Goal: Task Accomplishment & Management: Complete application form

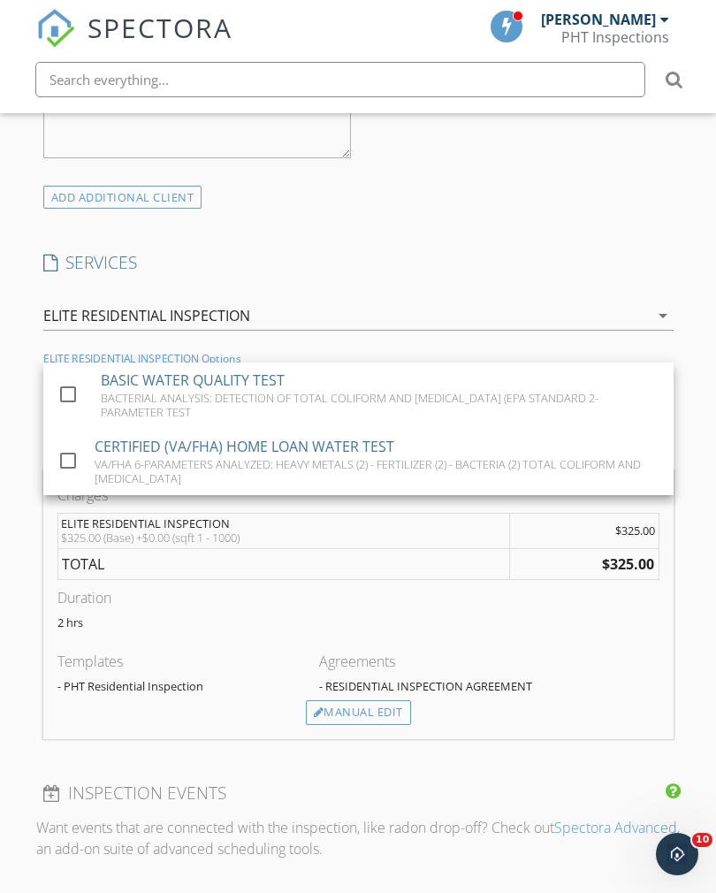
click at [569, 283] on div "SERVICES check_box ELITE RESIDENTIAL INSPECTION RESIDENTIAL INSPECTION, THIS IN…" at bounding box center [358, 360] width 645 height 218
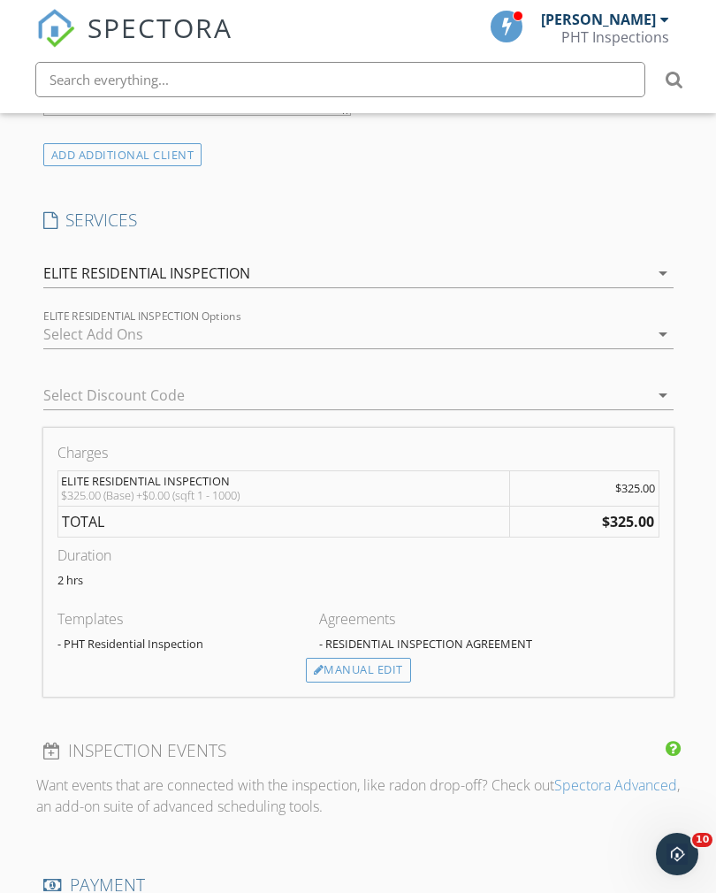
scroll to position [1202, 0]
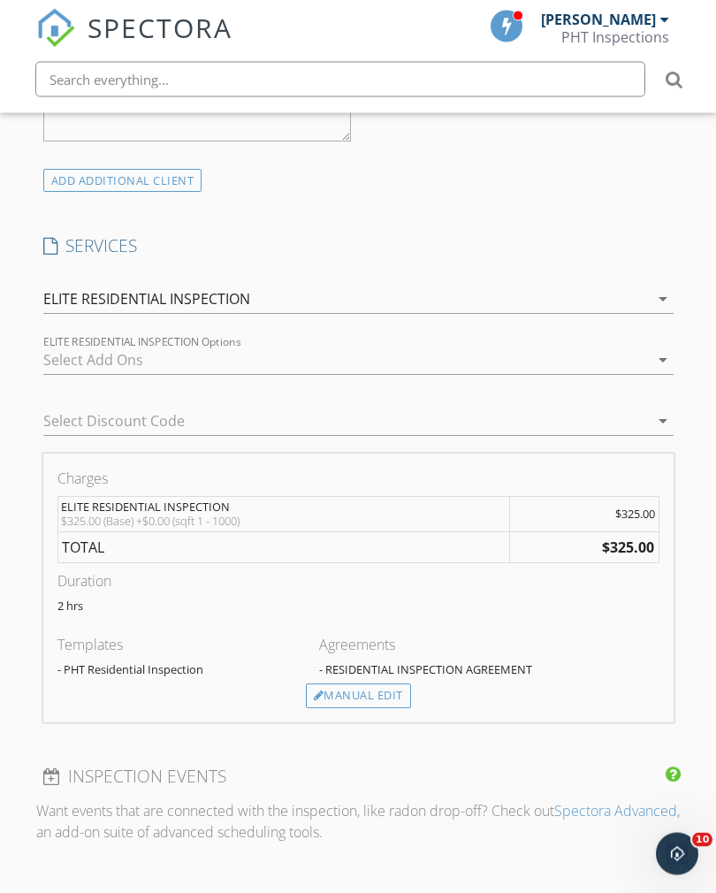
click at [654, 289] on icon "arrow_drop_down" at bounding box center [663, 299] width 21 height 21
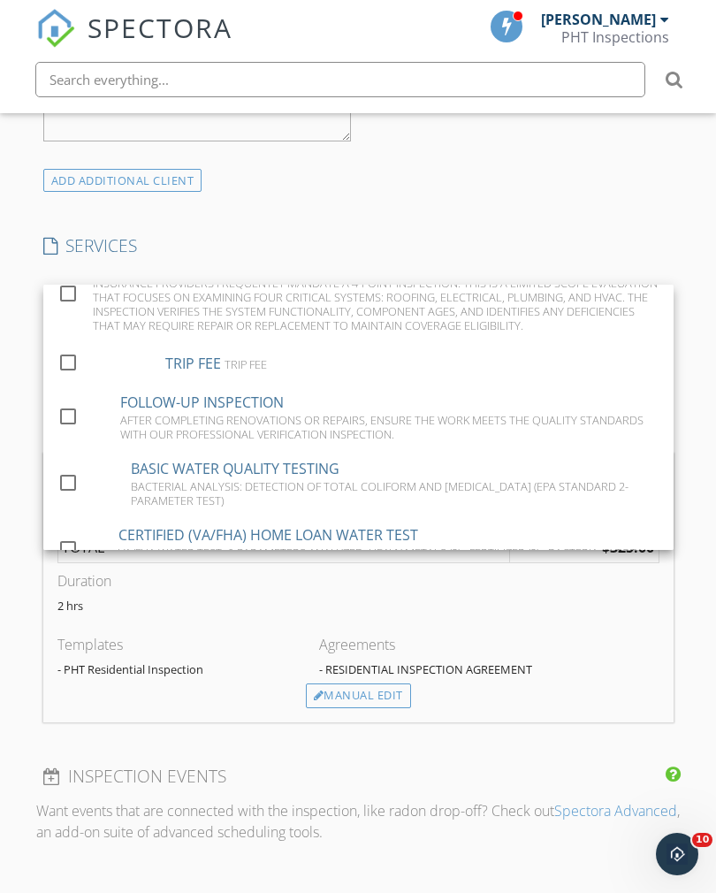
scroll to position [252, 0]
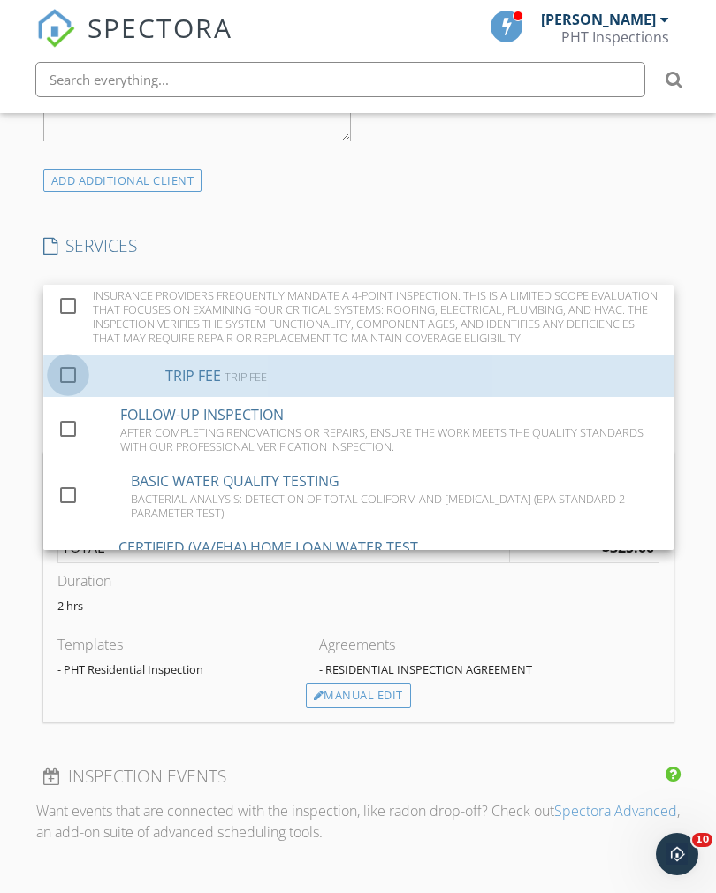
click at [64, 377] on div at bounding box center [68, 374] width 30 height 30
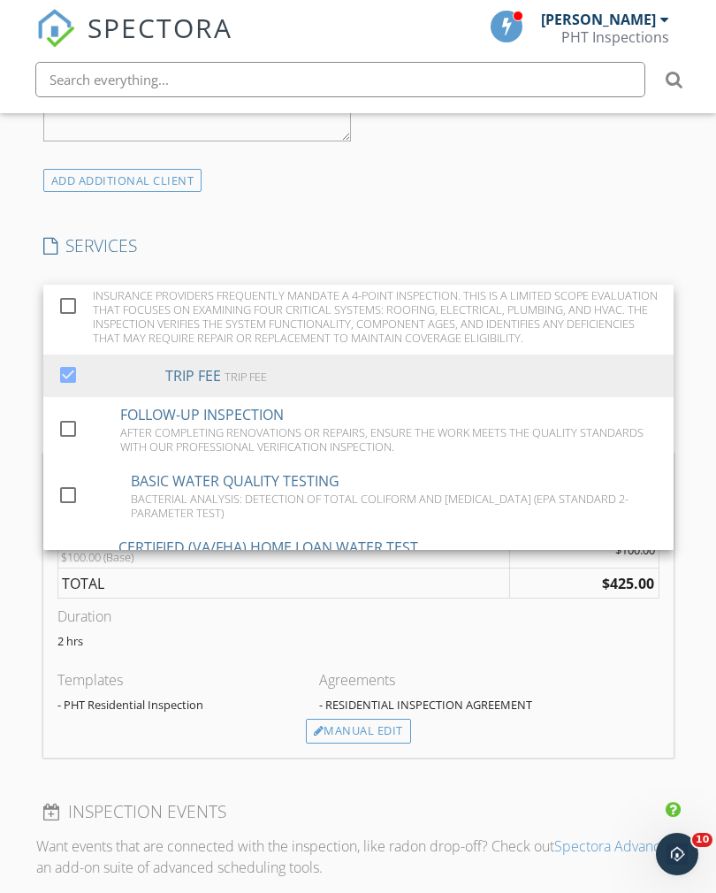
click at [367, 730] on div "Manual Edit" at bounding box center [358, 731] width 105 height 25
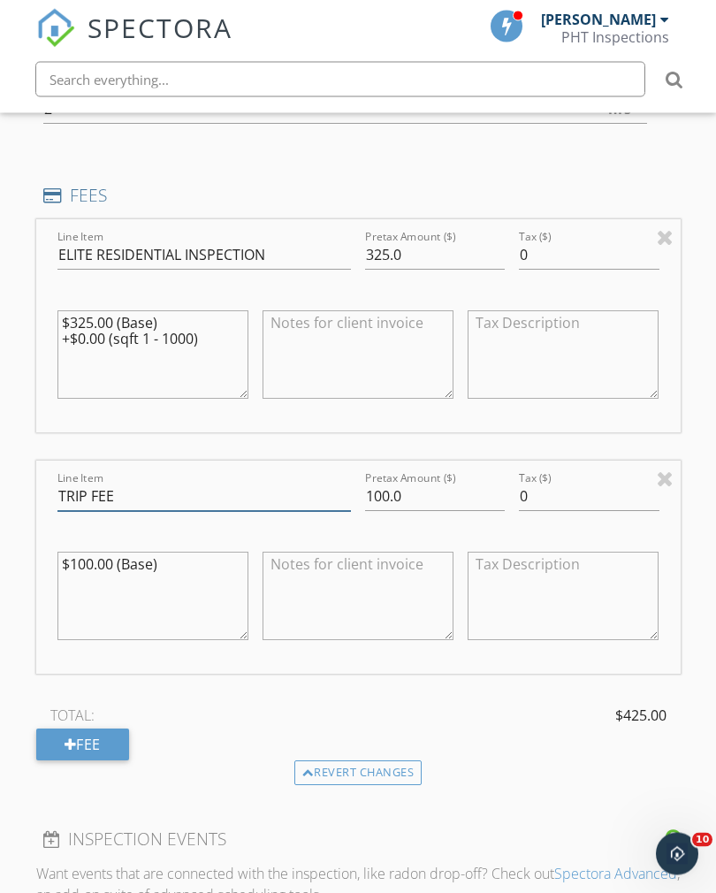
click at [212, 483] on input "TRIP FEE" at bounding box center [204, 497] width 295 height 29
click at [201, 489] on input "TRIP FEE" at bounding box center [204, 497] width 295 height 29
type input "T"
type input "CL-100"
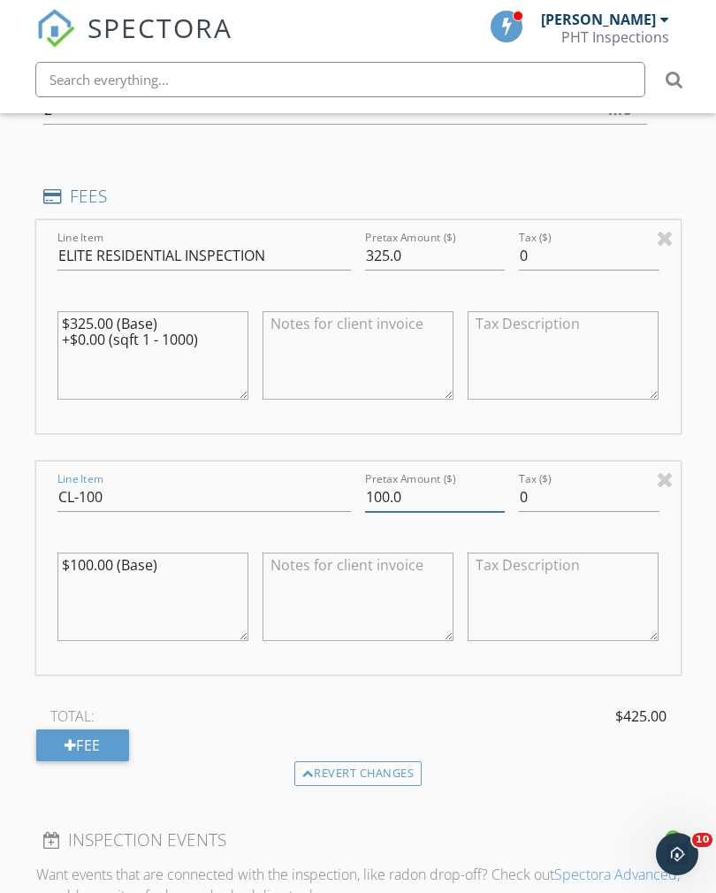
click at [425, 486] on input "100.0" at bounding box center [435, 497] width 140 height 29
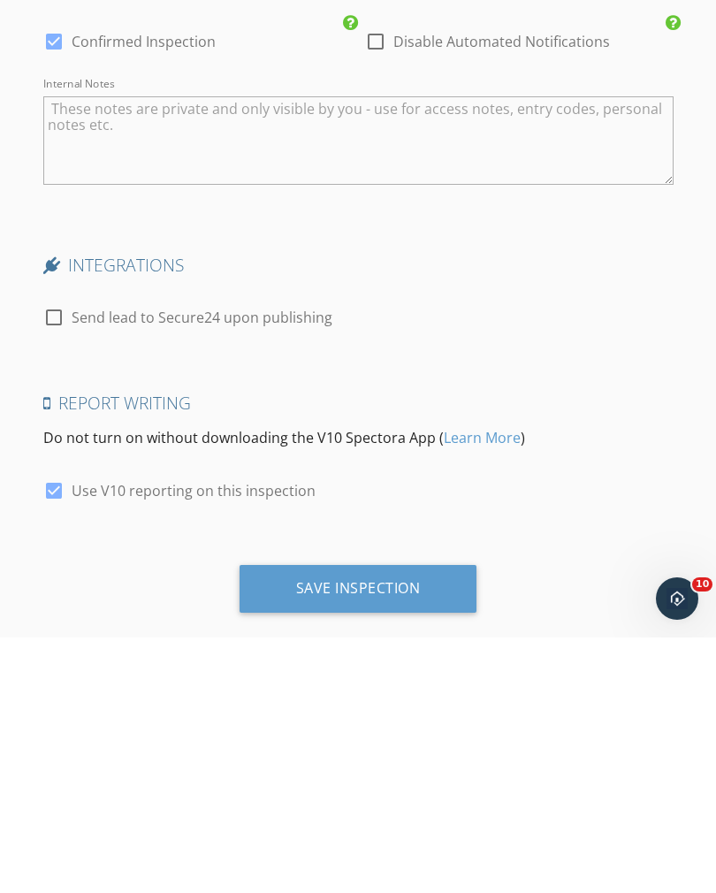
scroll to position [3074, 0]
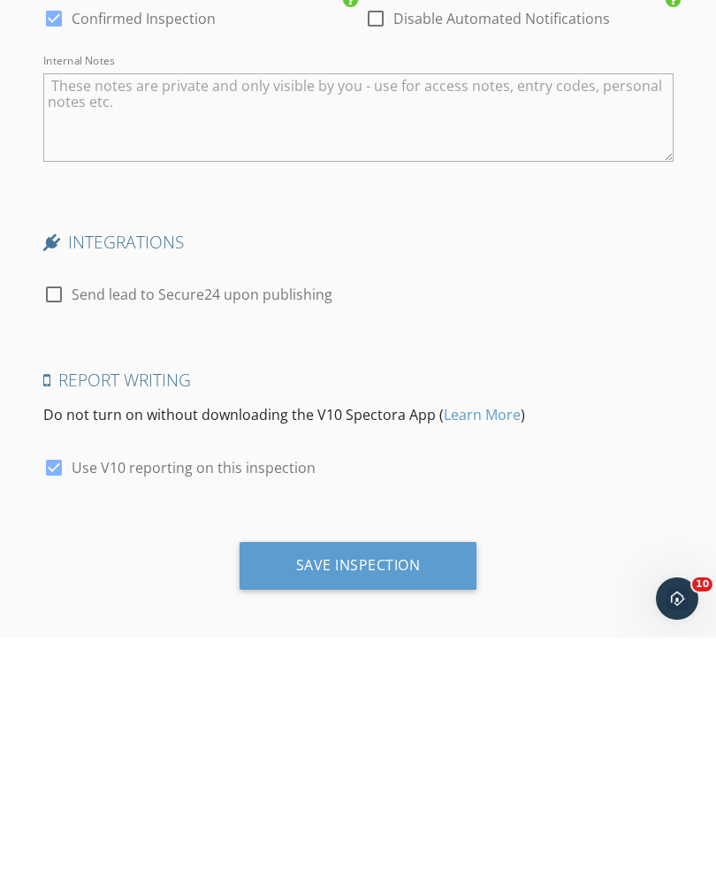
type input "125.0"
click at [427, 798] on div "Save Inspection" at bounding box center [359, 822] width 238 height 48
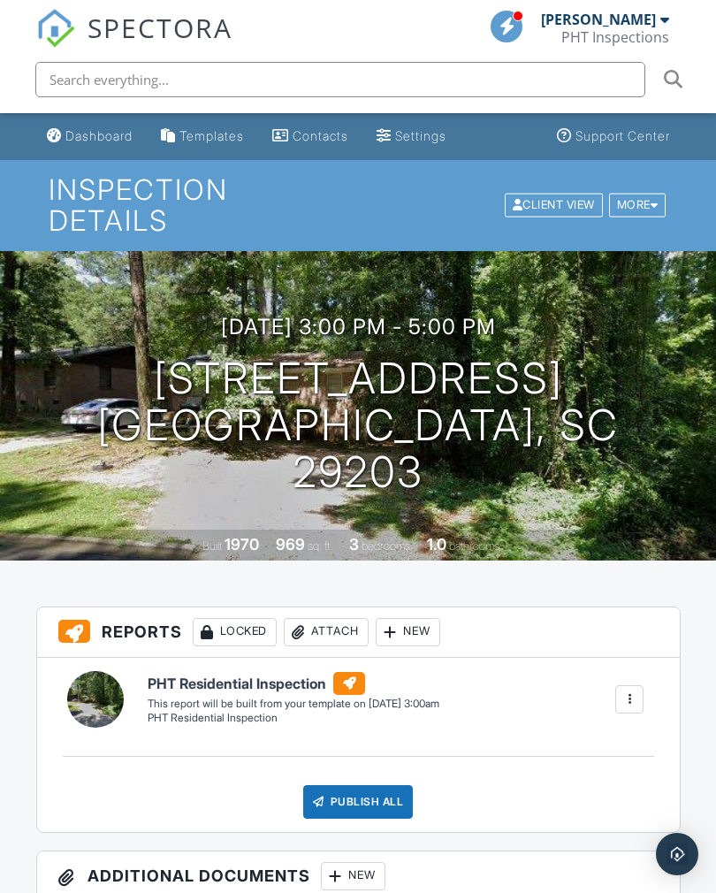
click at [107, 130] on div "Dashboard" at bounding box center [98, 135] width 67 height 15
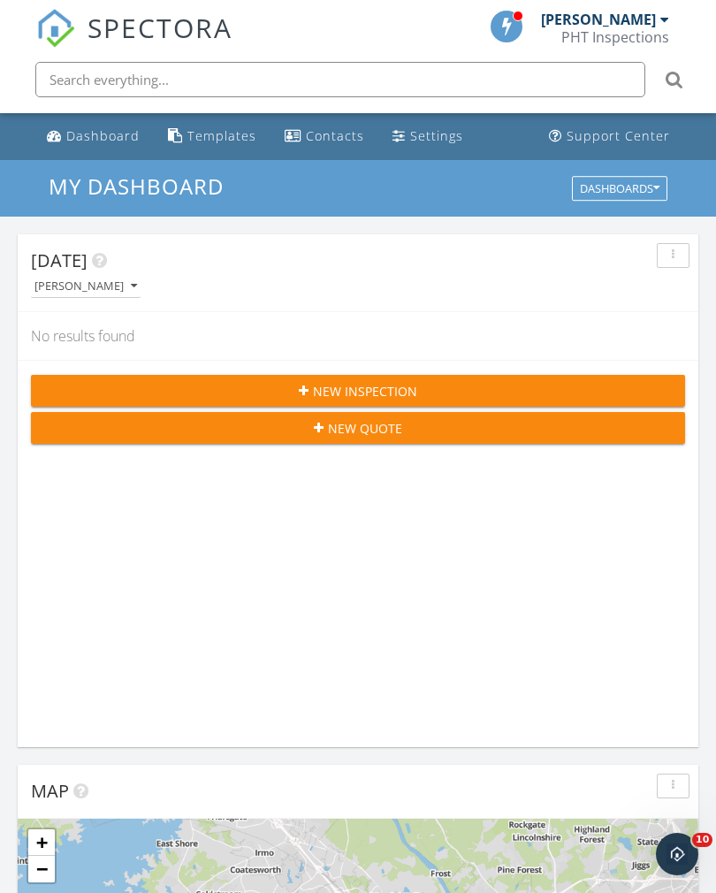
click at [437, 384] on div "New Inspection" at bounding box center [358, 391] width 626 height 19
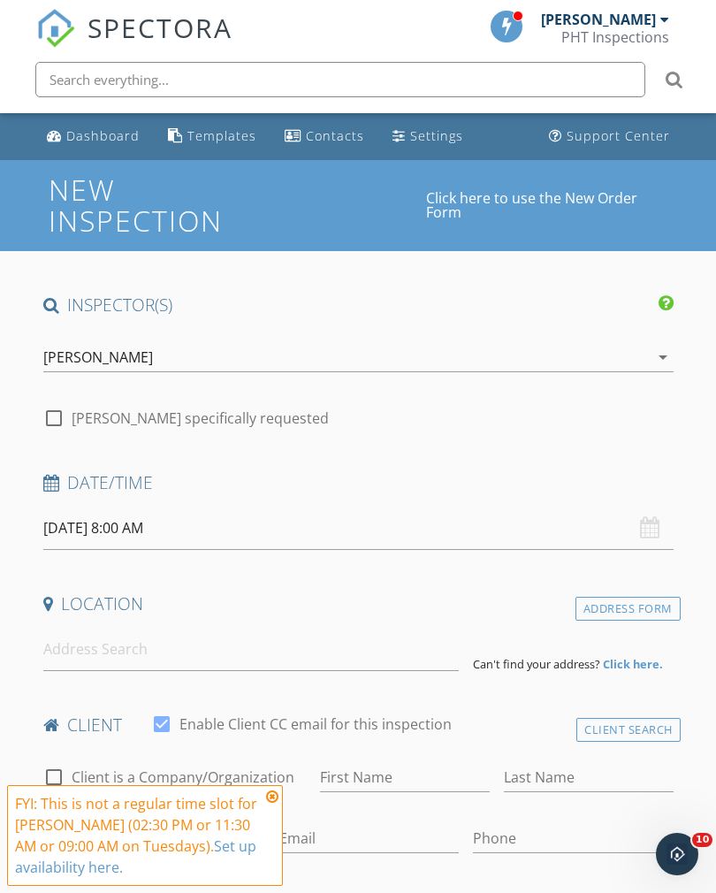
click at [655, 354] on icon "arrow_drop_down" at bounding box center [663, 357] width 21 height 21
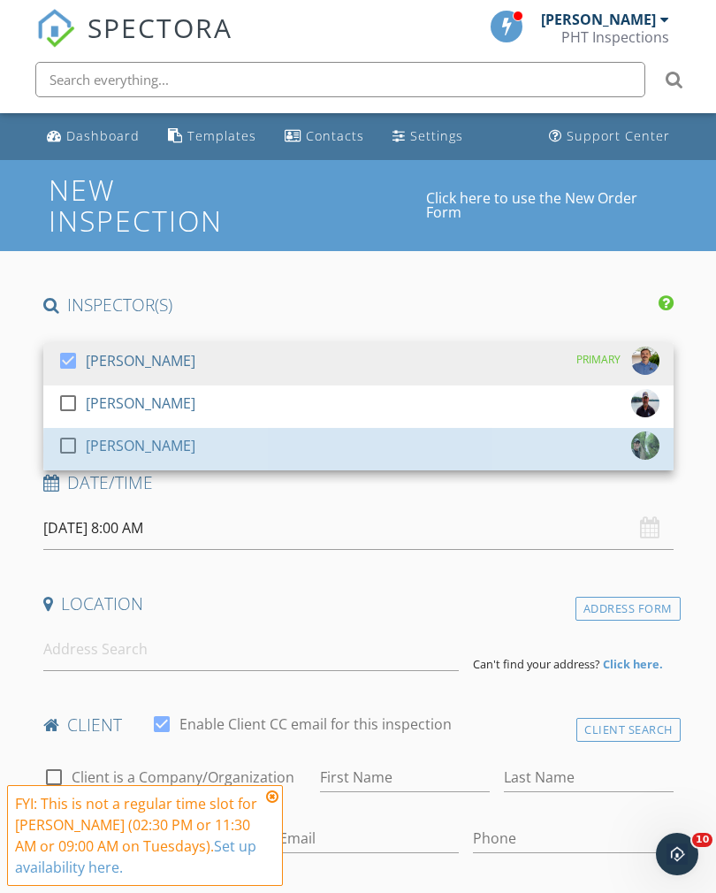
click at [50, 456] on link "check_box_outline_blank Greg Maxwell" at bounding box center [358, 449] width 631 height 42
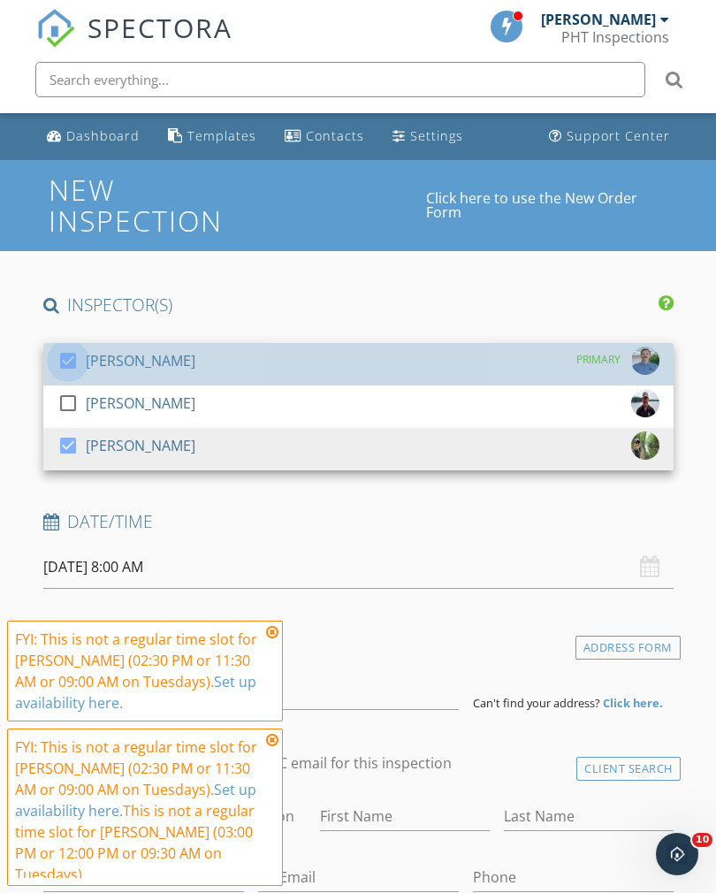
click at [68, 361] on div at bounding box center [68, 361] width 30 height 30
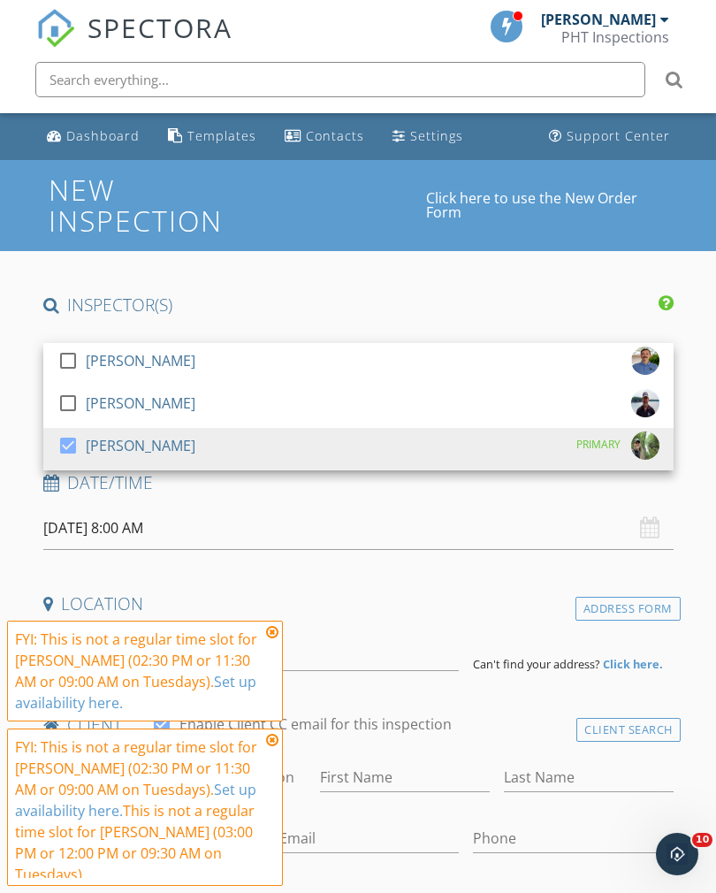
click at [572, 298] on h4 "INSPECTOR(S)" at bounding box center [358, 305] width 631 height 23
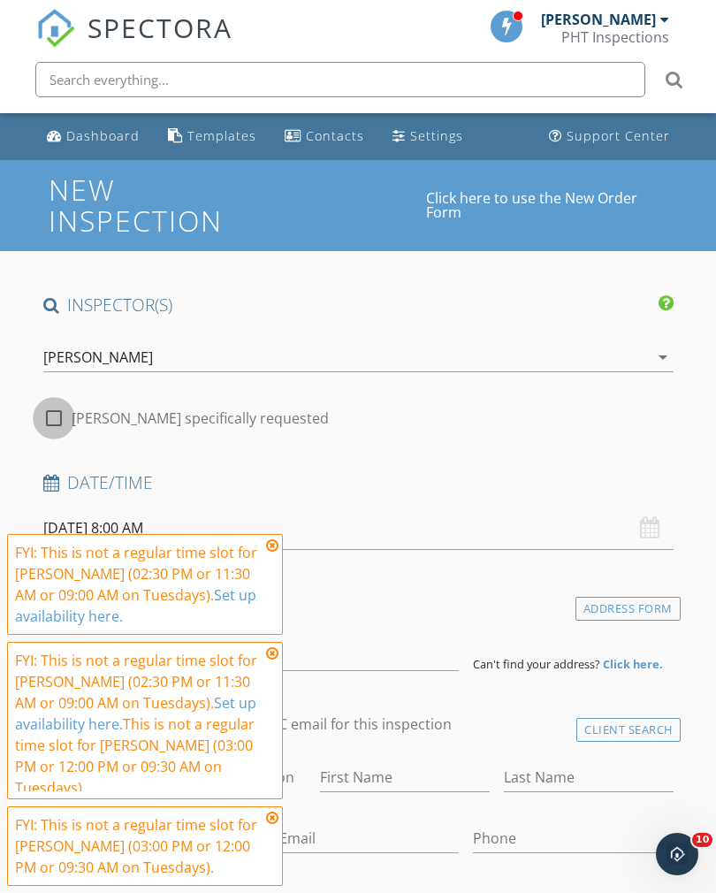
click at [52, 410] on div at bounding box center [54, 418] width 30 height 30
checkbox input "true"
click at [253, 532] on input "09/30/2025 8:00 AM" at bounding box center [358, 528] width 631 height 43
click at [268, 544] on icon at bounding box center [272, 546] width 12 height 14
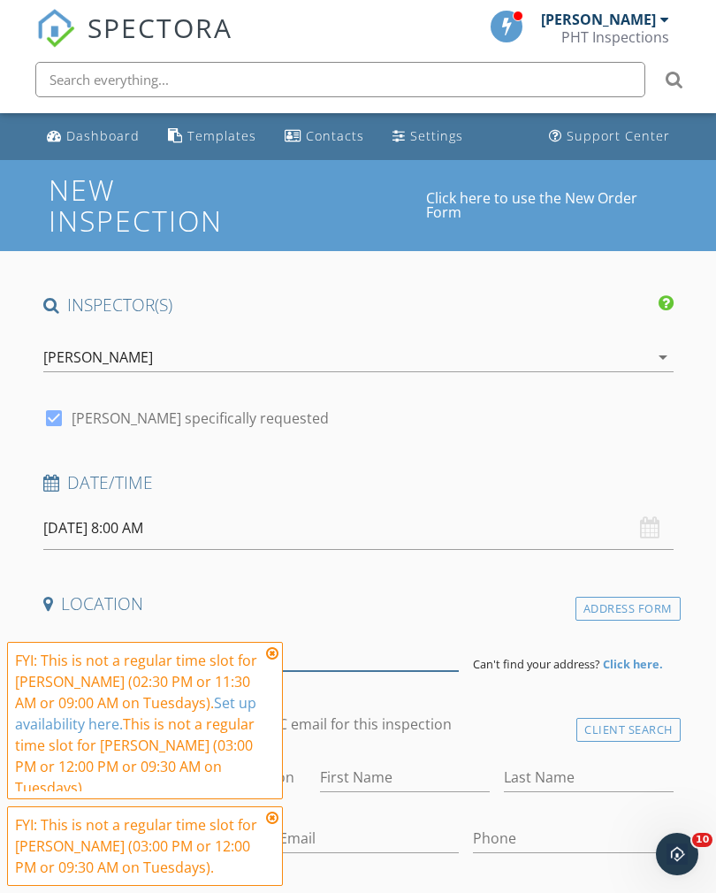
click at [267, 639] on input at bounding box center [251, 649] width 416 height 43
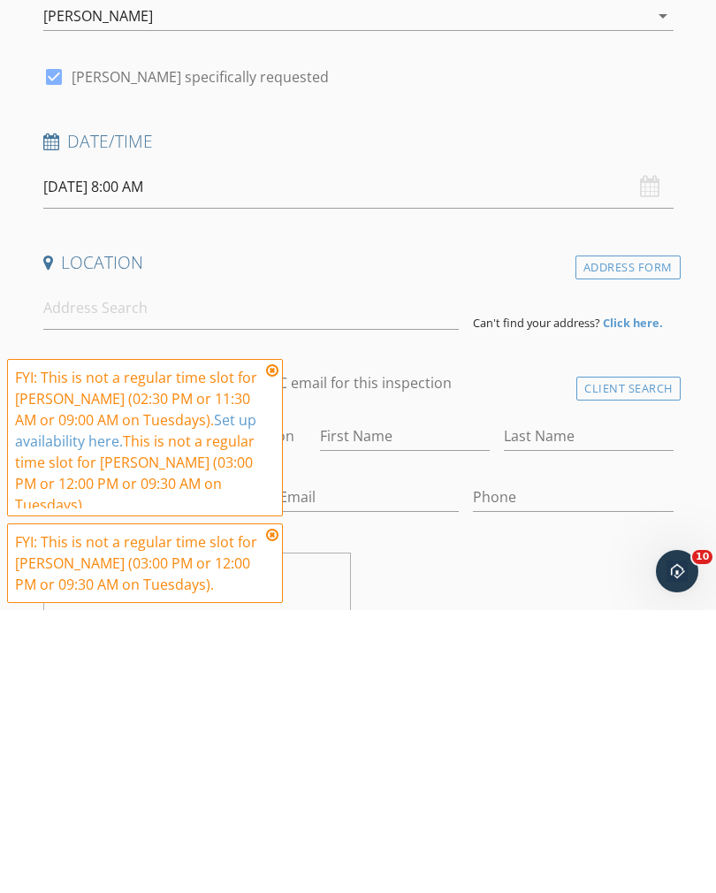
click at [268, 647] on icon at bounding box center [272, 654] width 12 height 14
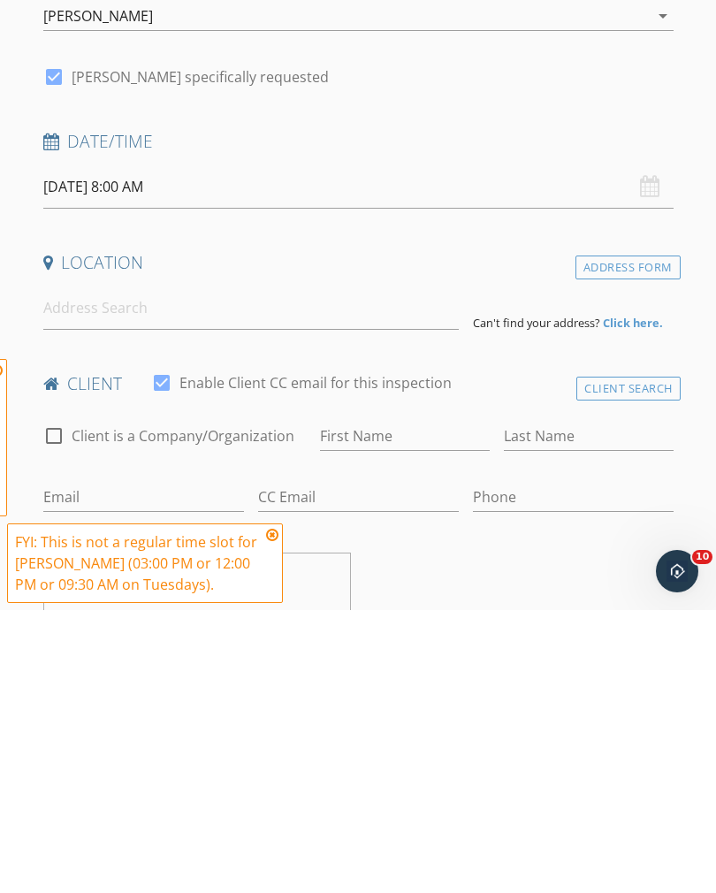
scroll to position [342, 0]
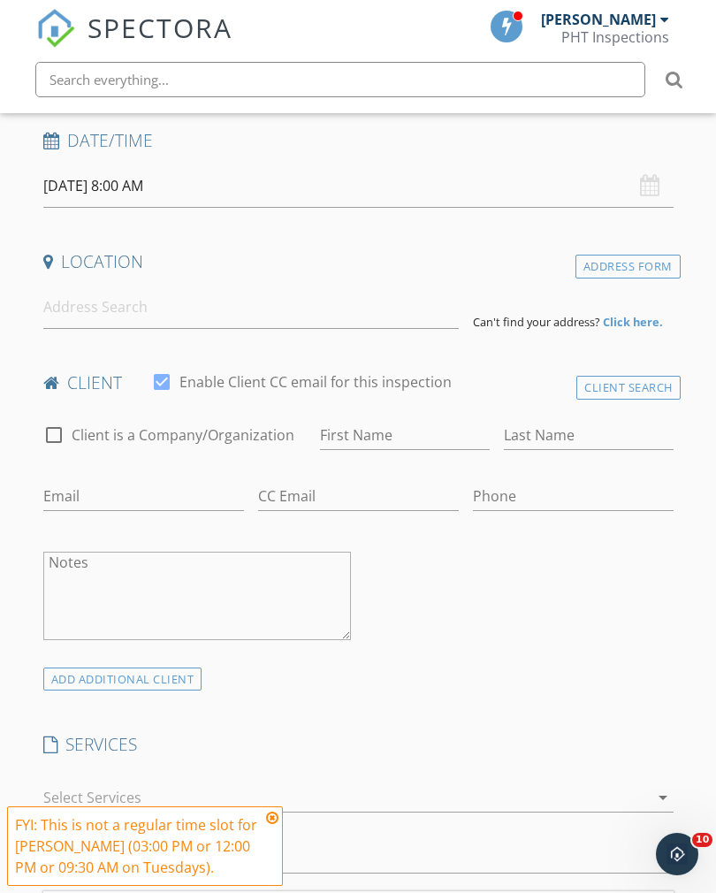
click at [271, 814] on icon at bounding box center [272, 818] width 12 height 14
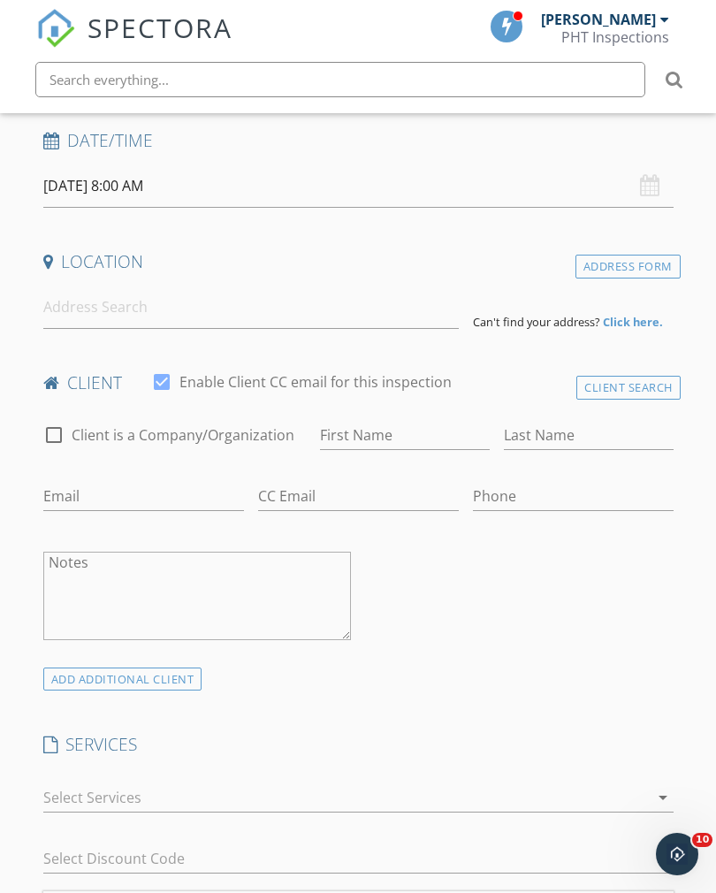
click at [138, 185] on input "09/30/2025 8:00 AM" at bounding box center [358, 186] width 631 height 43
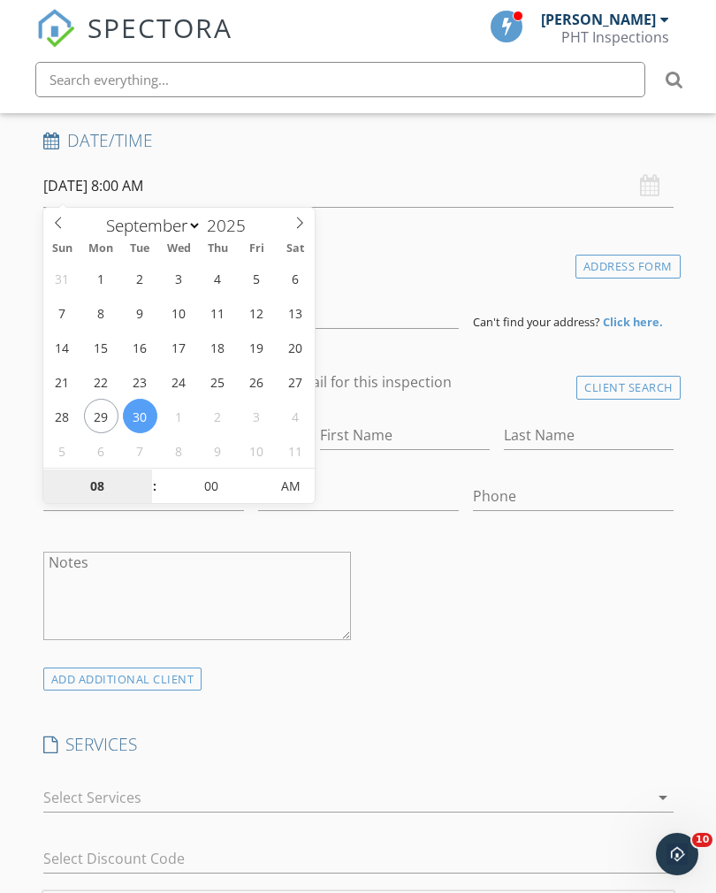
select select "9"
type input "10/01/2025 8:00 AM"
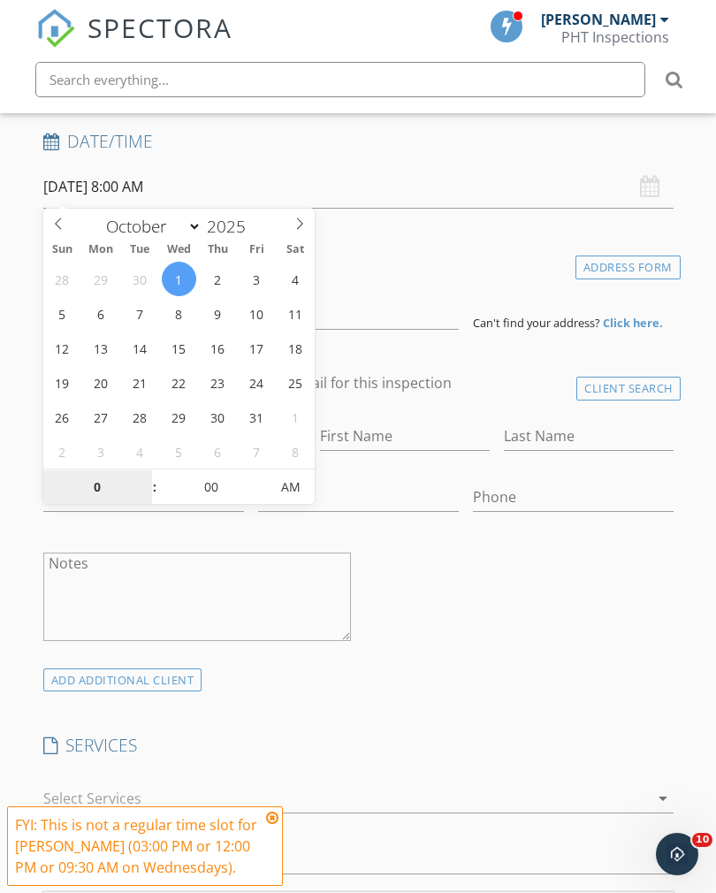
type input "02"
click at [279, 479] on span "AM" at bounding box center [290, 487] width 49 height 35
type input "10/01/2025 2:00 PM"
click at [411, 566] on div "check_box_outline_blank Client is a Company/Organization First Name Last Name E…" at bounding box center [358, 538] width 645 height 260
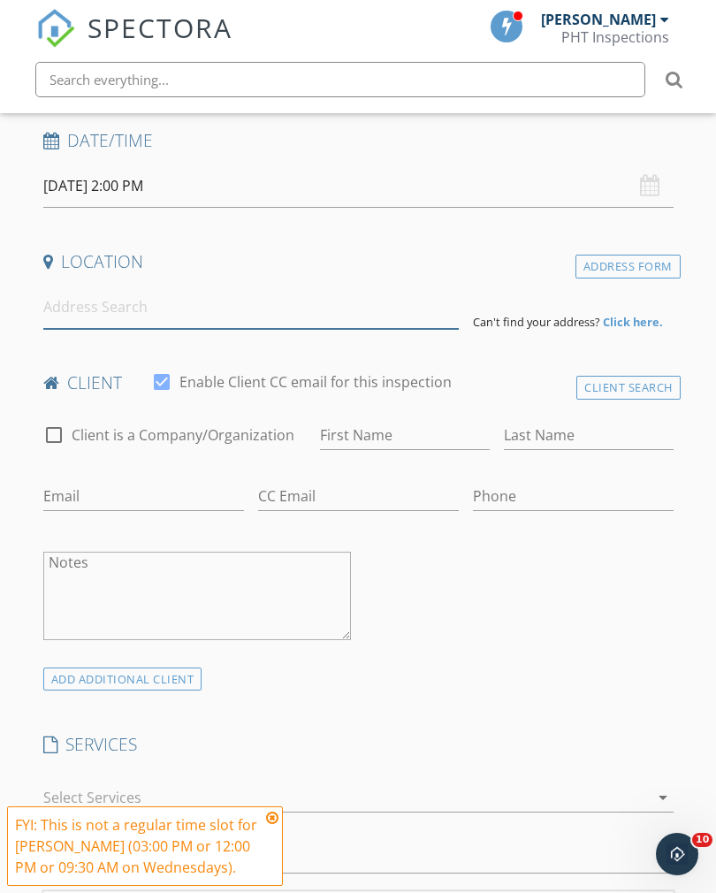
click at [96, 318] on input at bounding box center [251, 307] width 416 height 43
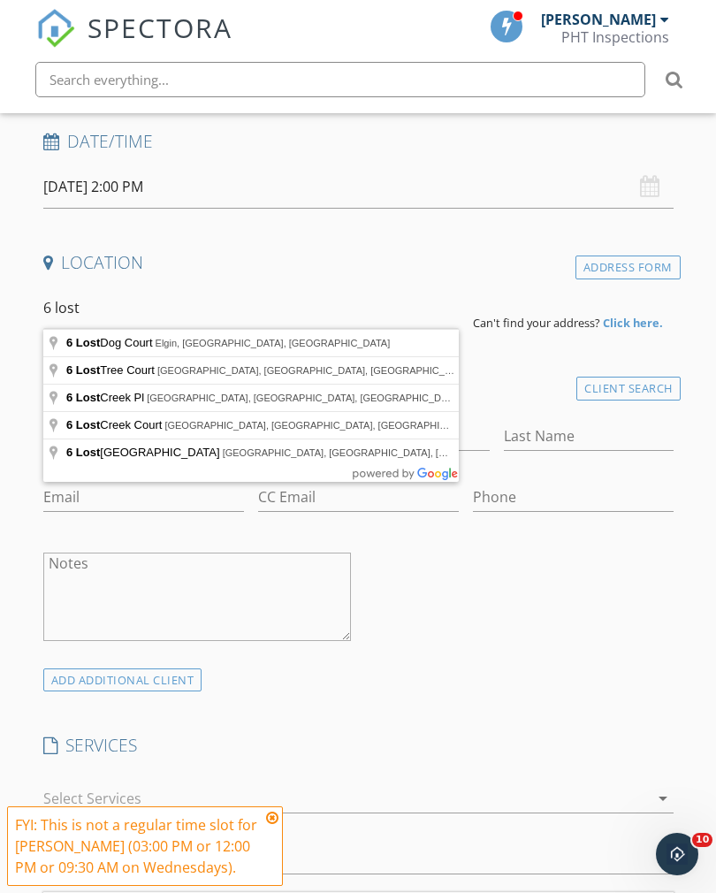
type input "6 Lost Dog Court, Elgin, SC, USA"
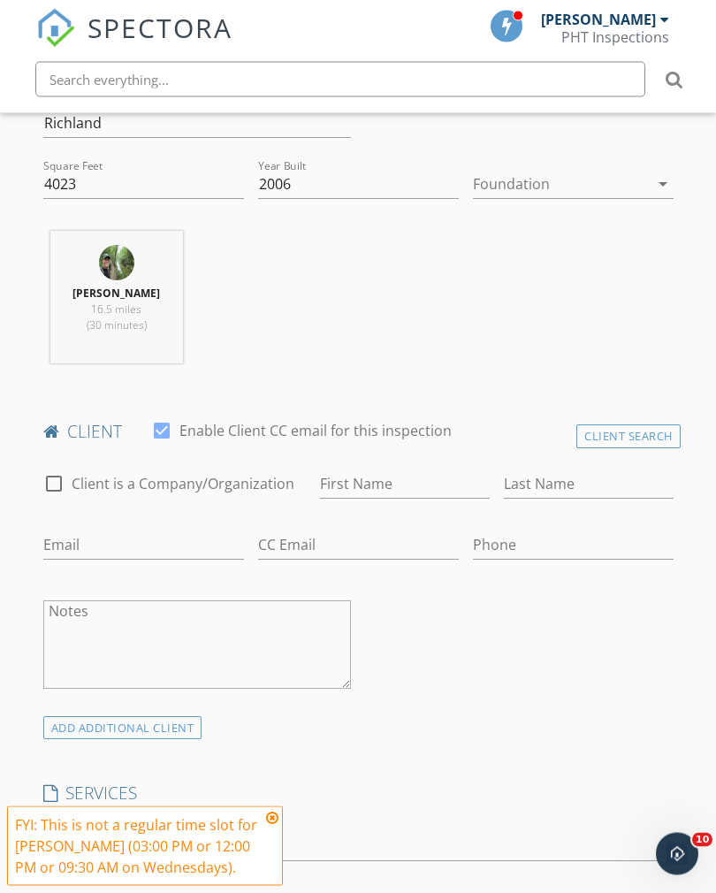
scroll to position [651, 0]
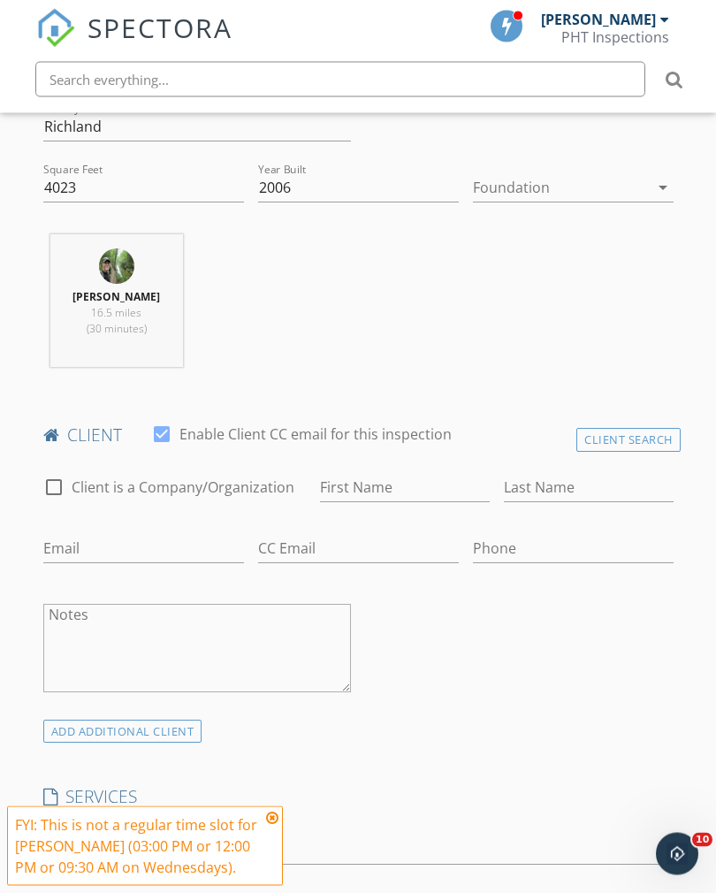
click at [274, 825] on icon at bounding box center [272, 818] width 12 height 14
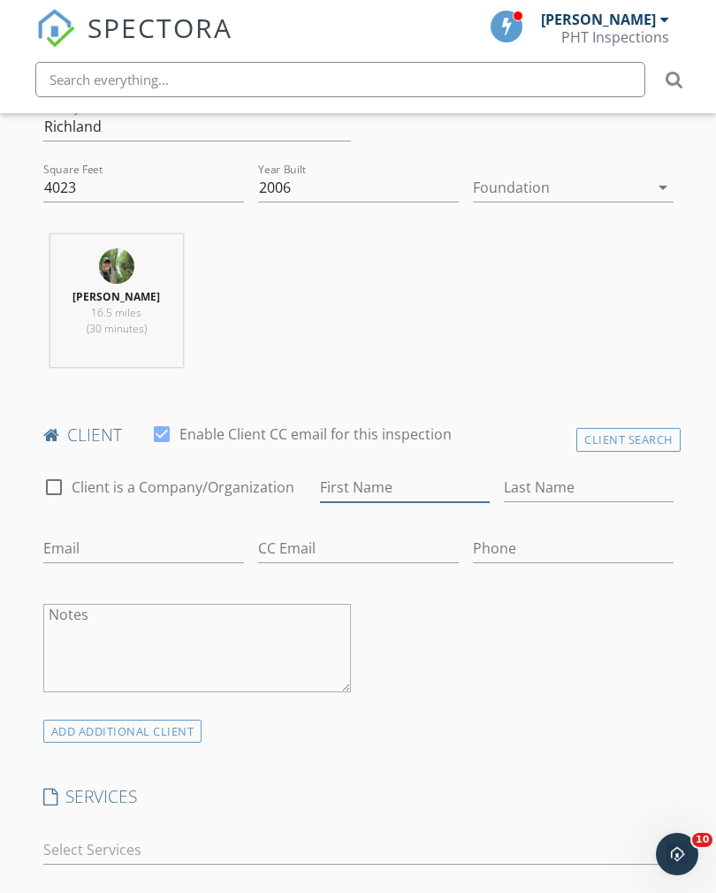
click at [419, 481] on input "First Name" at bounding box center [405, 487] width 170 height 29
type input "Geoff"
click at [548, 477] on input "Last Name" at bounding box center [589, 488] width 170 height 29
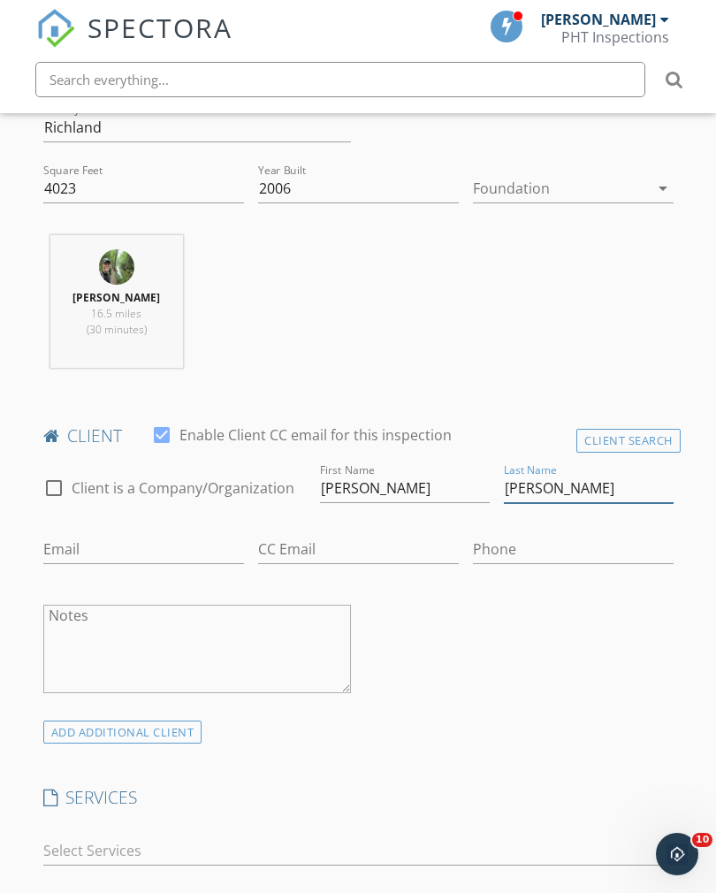
type input "Berg"
click at [155, 540] on input "Email" at bounding box center [143, 549] width 201 height 29
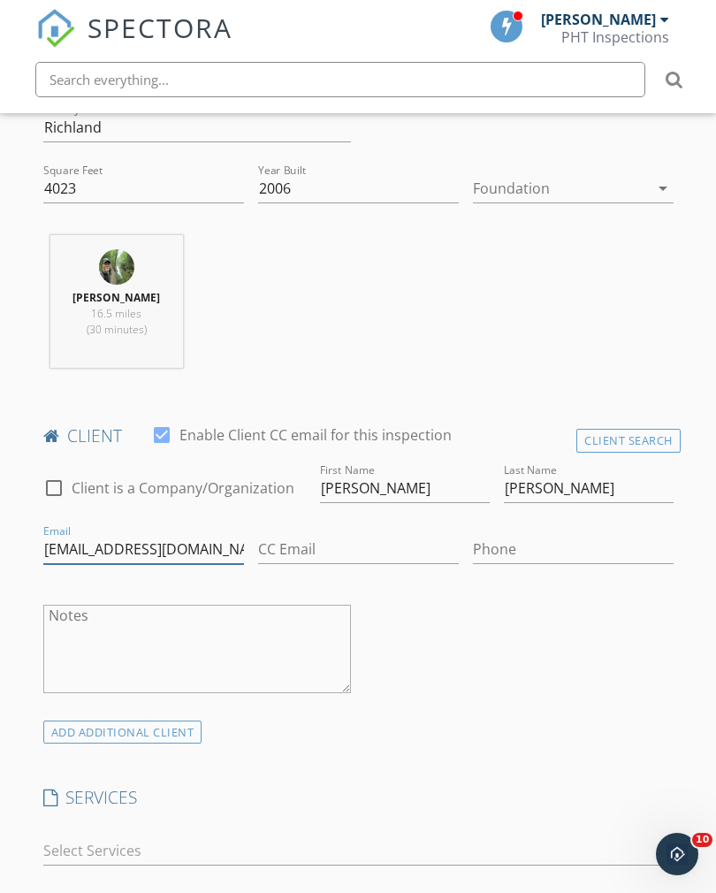
type input "Goeffreyberg@gmail.com"
click at [540, 547] on input "Phone" at bounding box center [573, 549] width 201 height 29
type input "803-543-8672"
click at [536, 603] on div "check_box_outline_blank Client is a Company/Organization First Name Geoff Last …" at bounding box center [358, 590] width 645 height 260
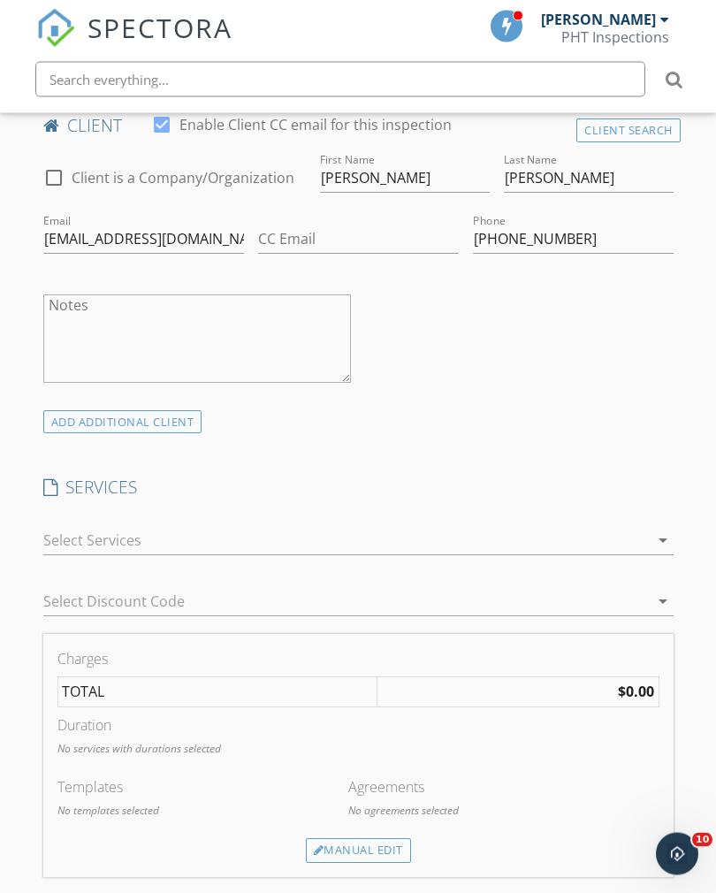
click at [655, 531] on icon "arrow_drop_down" at bounding box center [663, 541] width 21 height 21
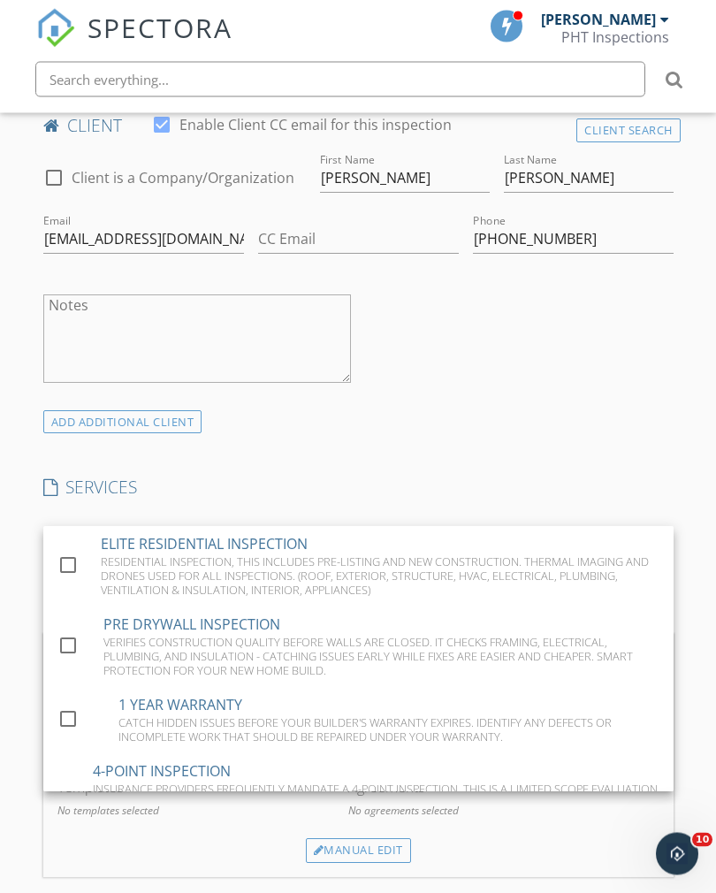
scroll to position [961, 0]
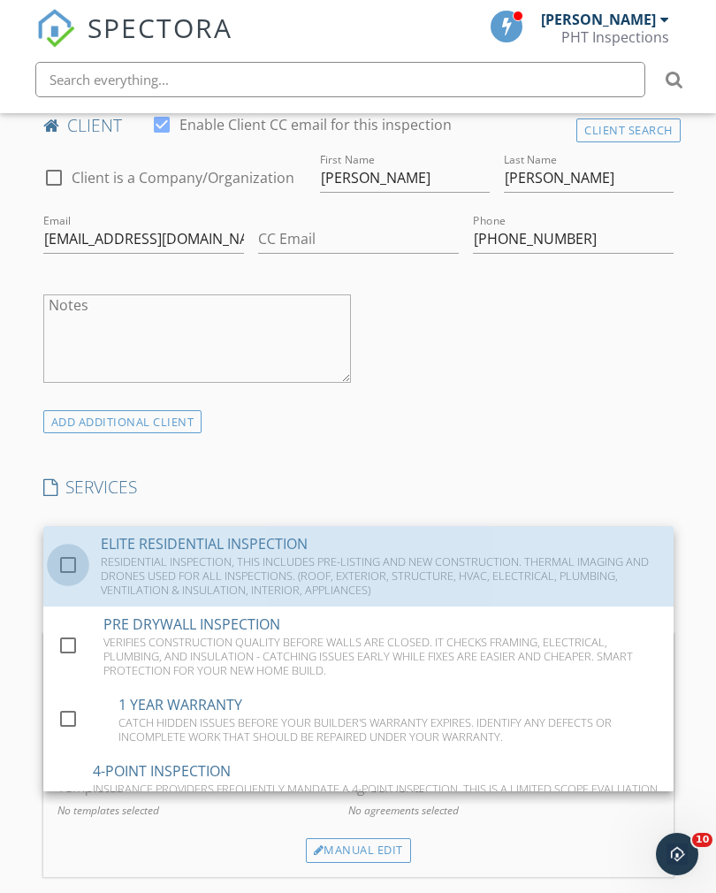
click at [55, 555] on div at bounding box center [68, 565] width 30 height 30
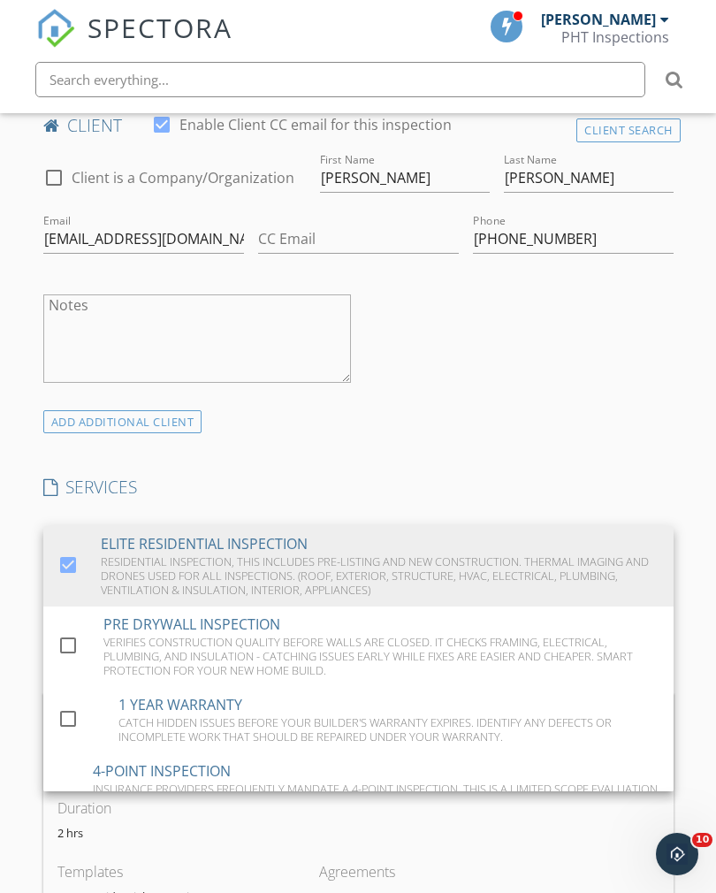
click at [527, 379] on div "check_box_outline_blank Client is a Company/Organization First Name Geoff Last …" at bounding box center [358, 279] width 645 height 260
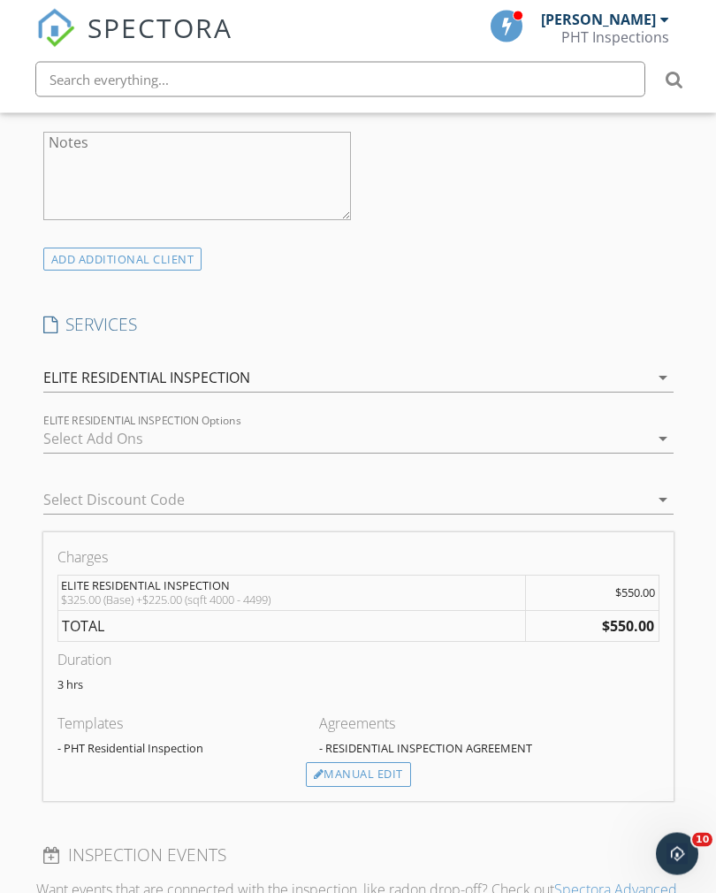
scroll to position [1217, 0]
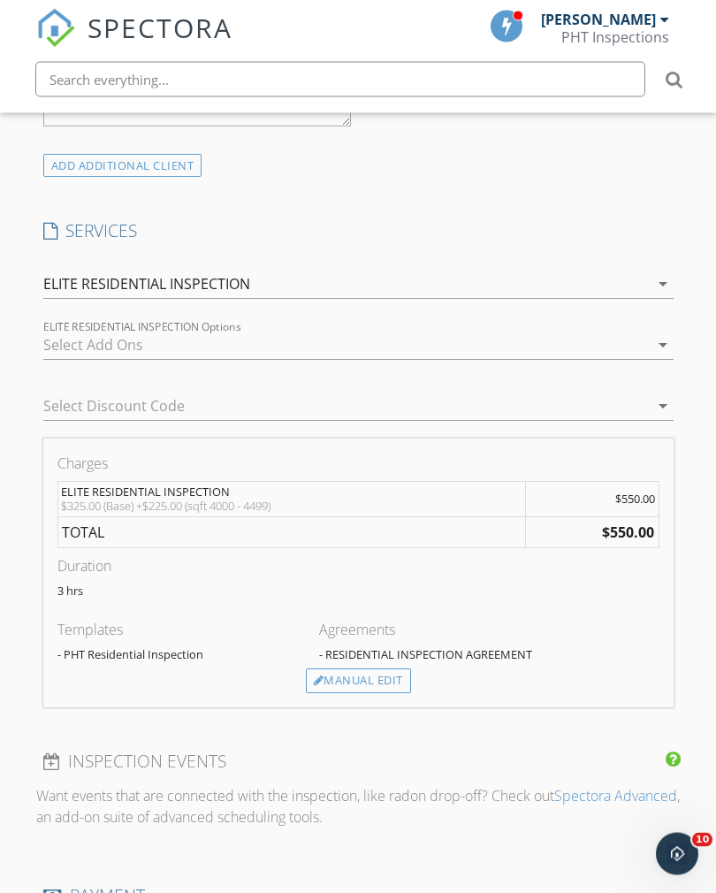
click at [375, 681] on div "Manual Edit" at bounding box center [358, 682] width 105 height 25
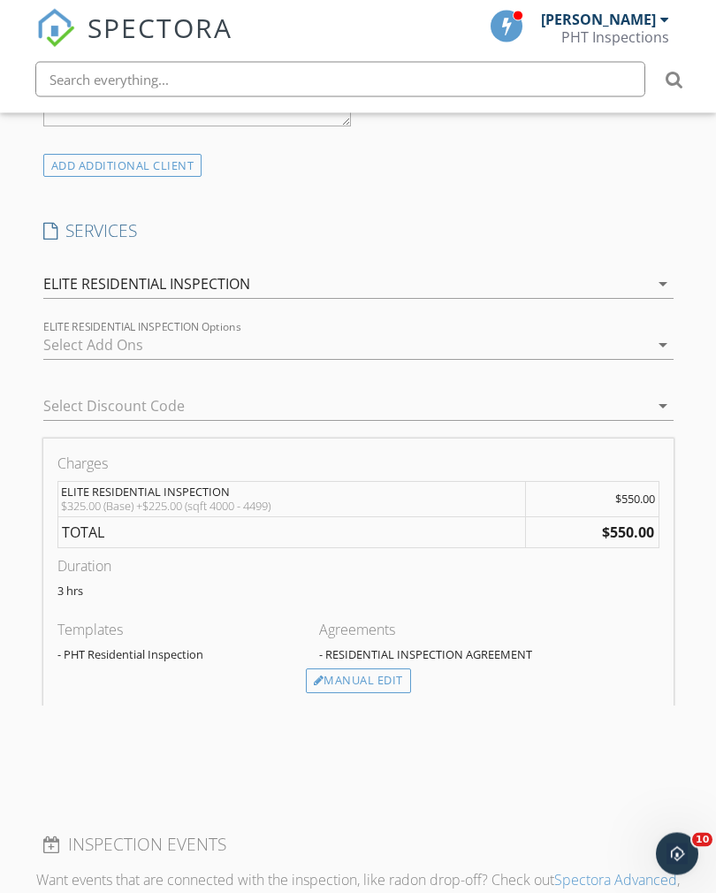
scroll to position [1218, 0]
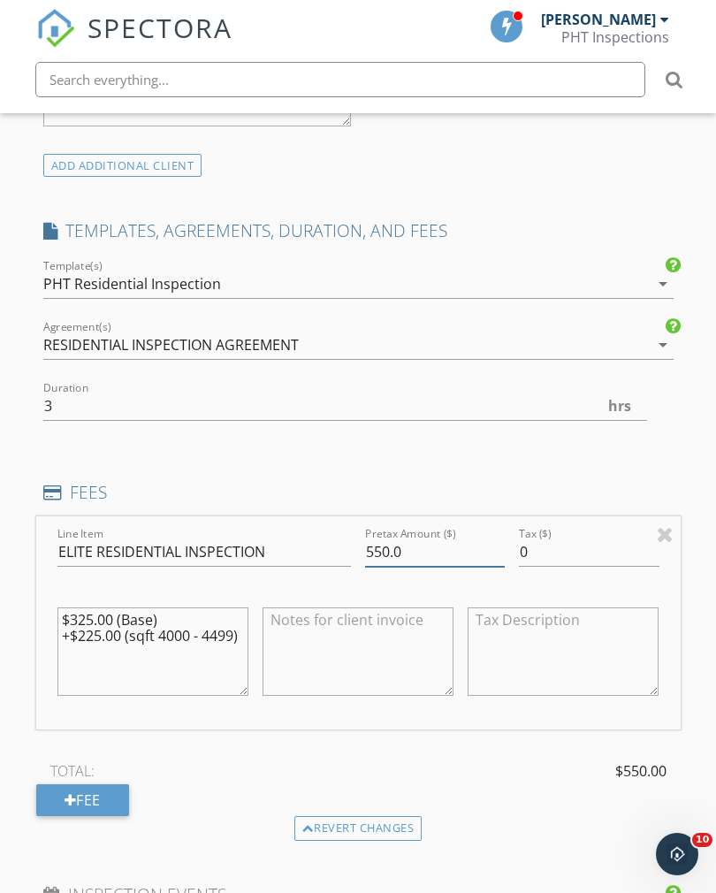
click at [390, 542] on input "550.0" at bounding box center [435, 552] width 140 height 29
type input "5"
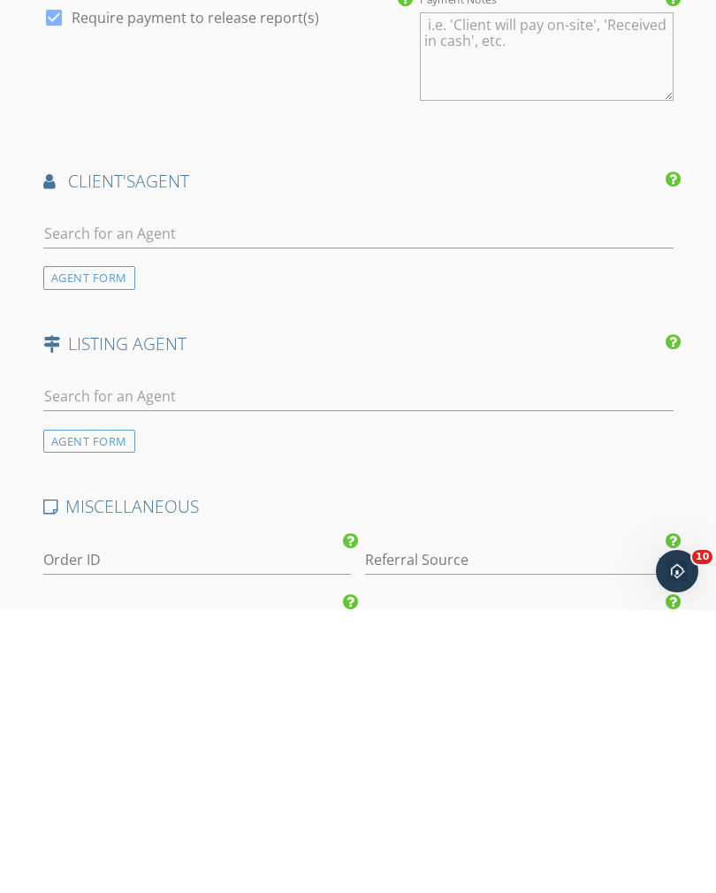
type input "450.0"
click at [349, 492] on div at bounding box center [358, 520] width 631 height 57
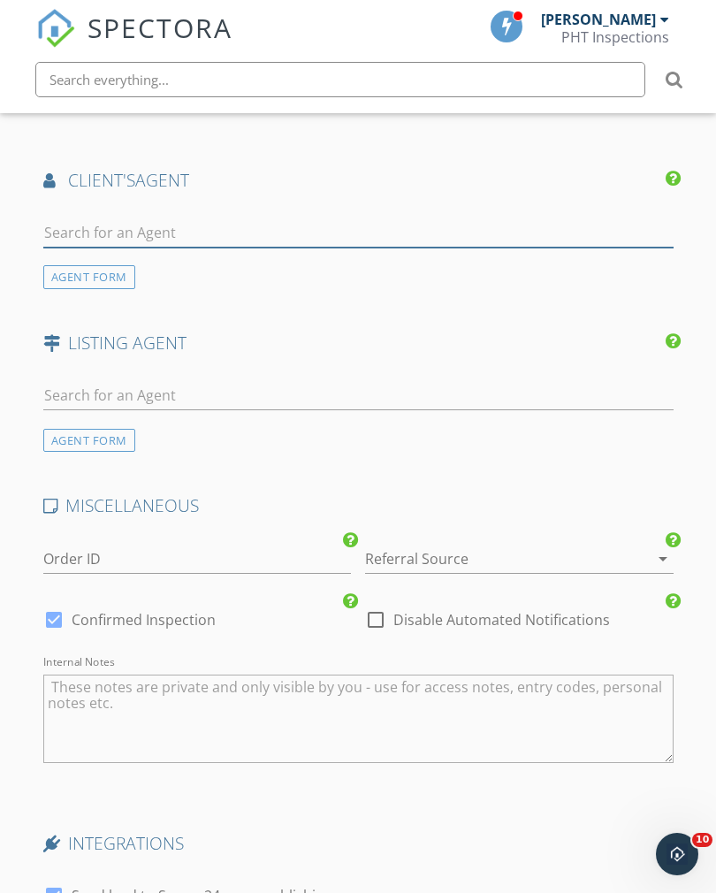
click at [282, 219] on input "text" at bounding box center [358, 232] width 631 height 29
type input "Karen"
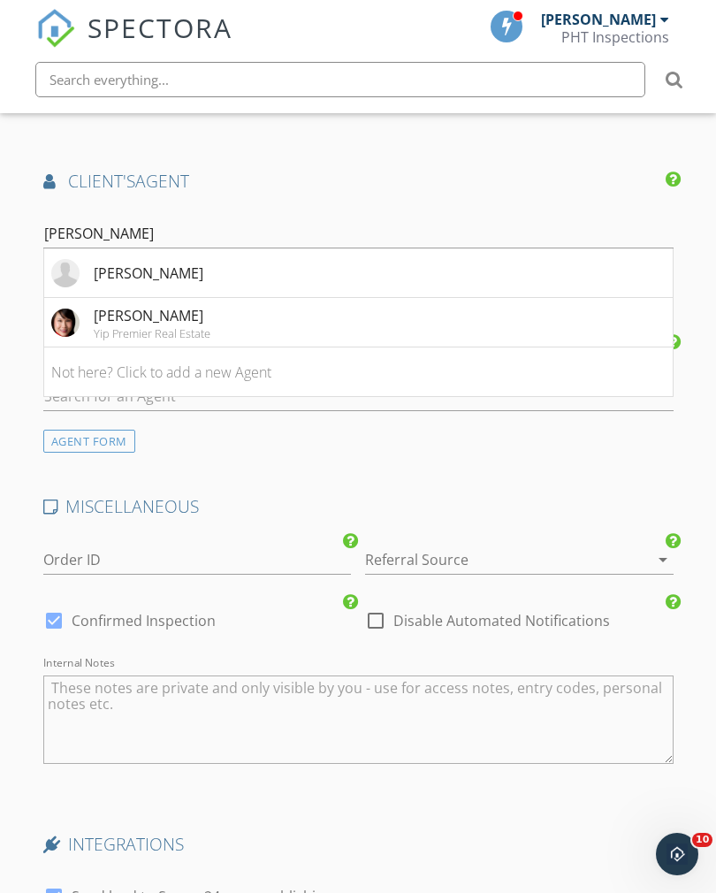
click at [222, 325] on li "Karen Yip Yip Premier Real Estate" at bounding box center [358, 323] width 629 height 50
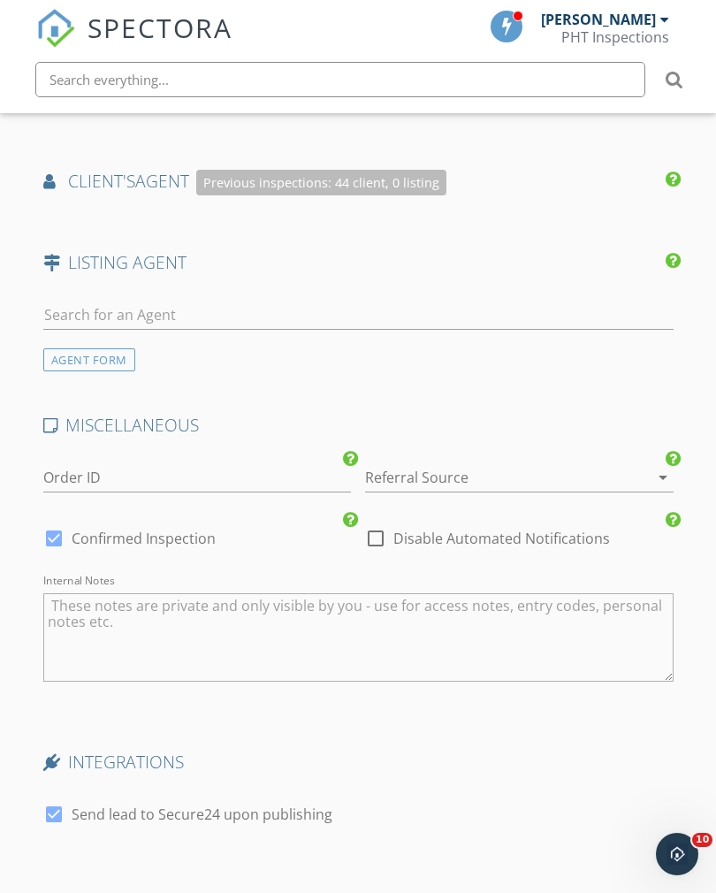
scroll to position [2283, 0]
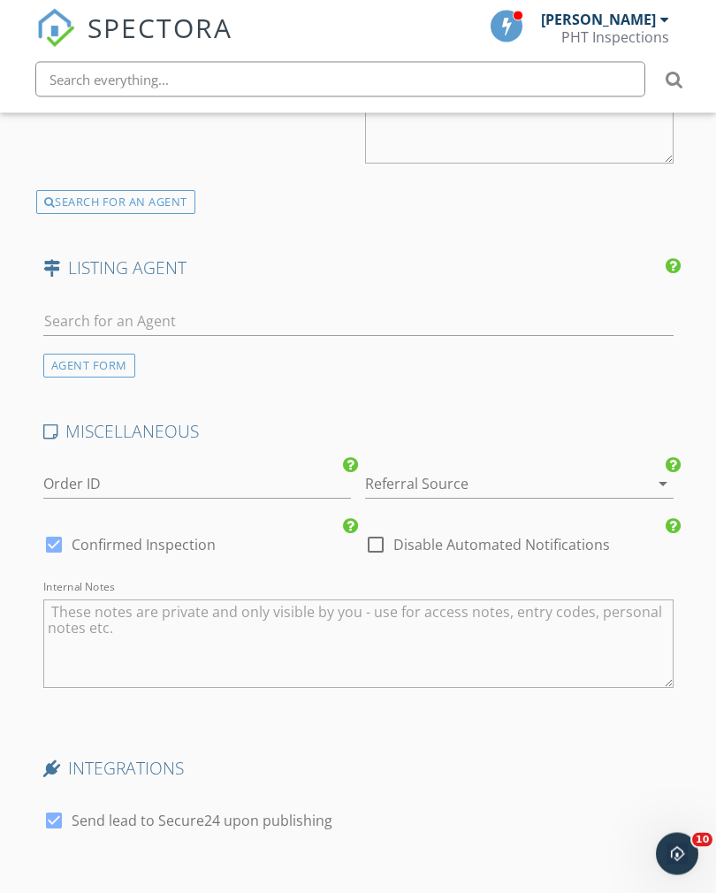
click at [431, 471] on div at bounding box center [494, 485] width 259 height 28
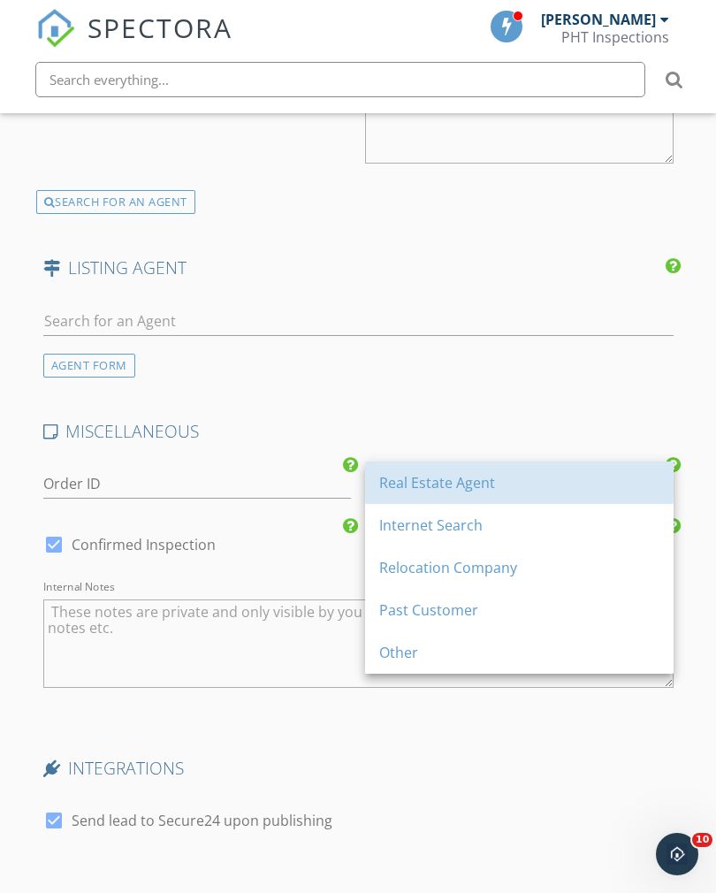
click at [409, 484] on div "Real Estate Agent" at bounding box center [519, 482] width 280 height 21
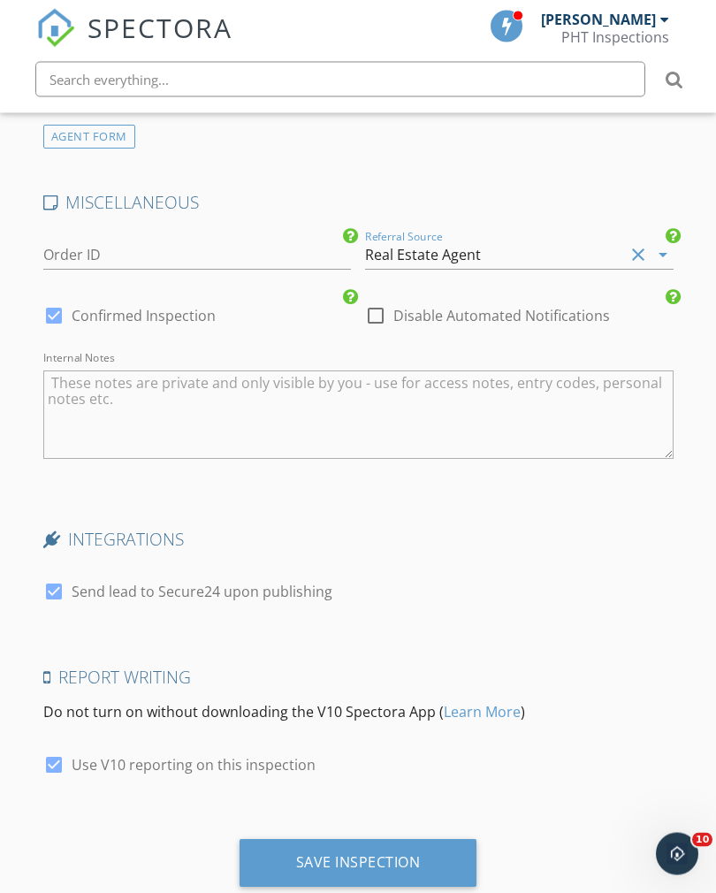
scroll to position [2805, 0]
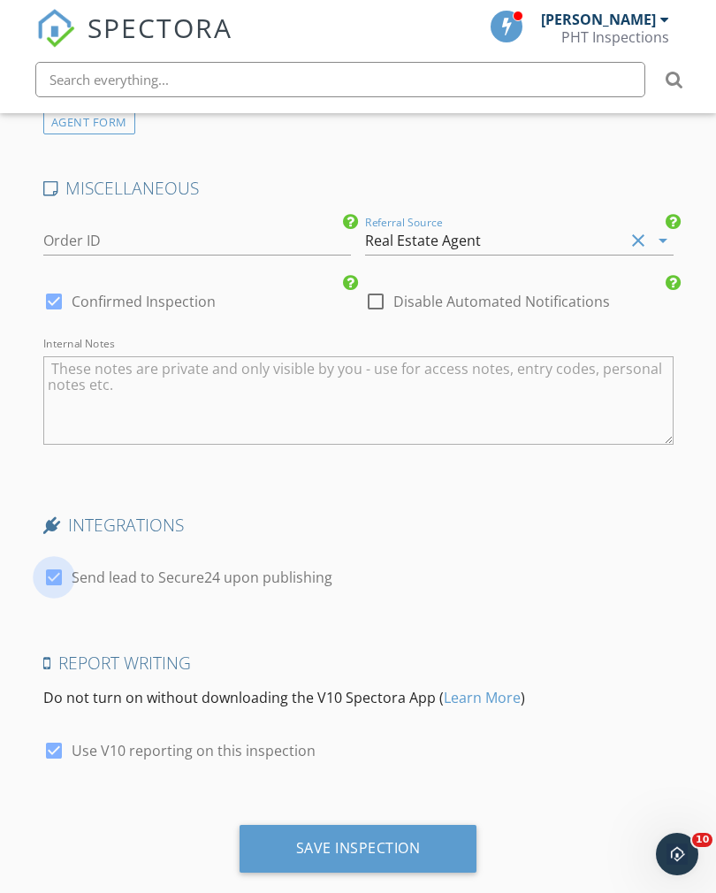
click at [60, 570] on div at bounding box center [54, 578] width 30 height 30
checkbox input "false"
click at [385, 825] on div "Save Inspection" at bounding box center [359, 849] width 238 height 48
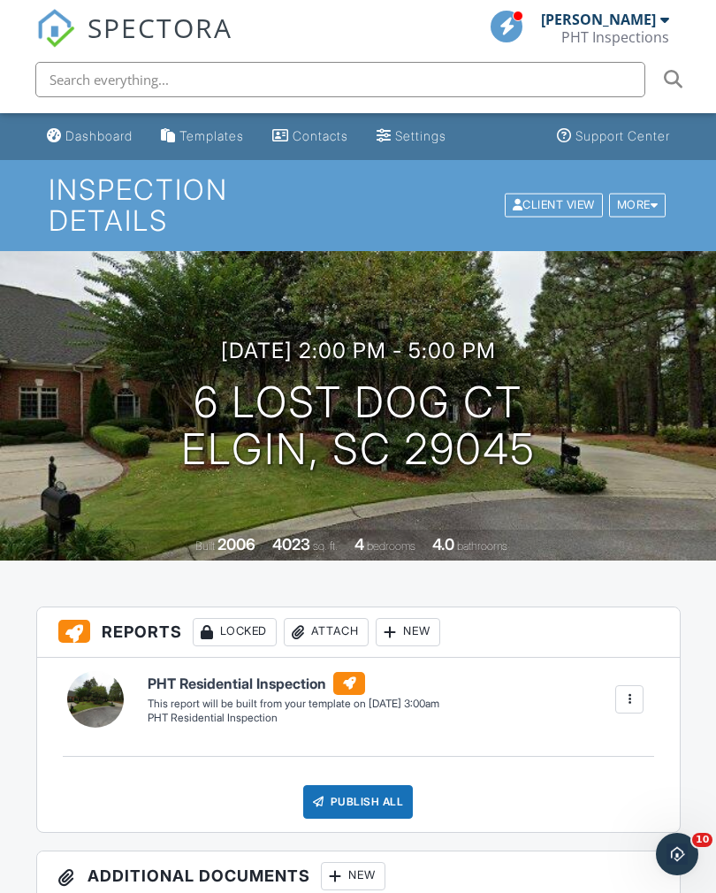
click at [92, 132] on div "Dashboard" at bounding box center [98, 135] width 67 height 15
